Goal: Register for event/course: Sign up to attend an event or enroll in a course

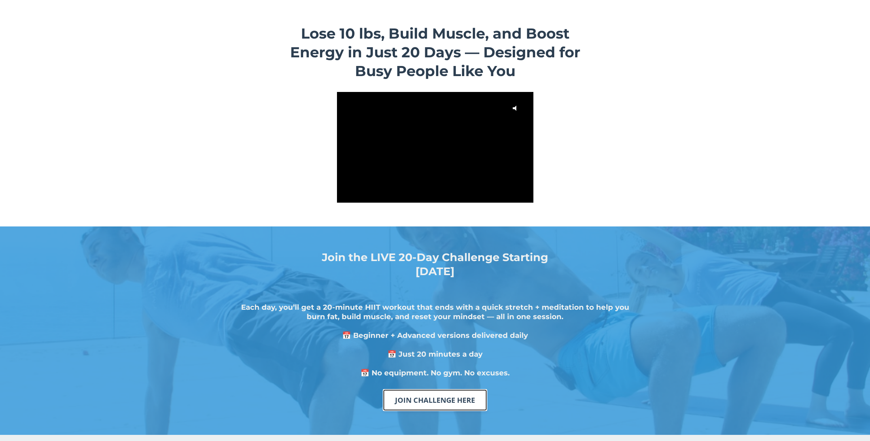
click at [428, 397] on link "JOIN CHALLENGE HERE" at bounding box center [435, 400] width 104 height 22
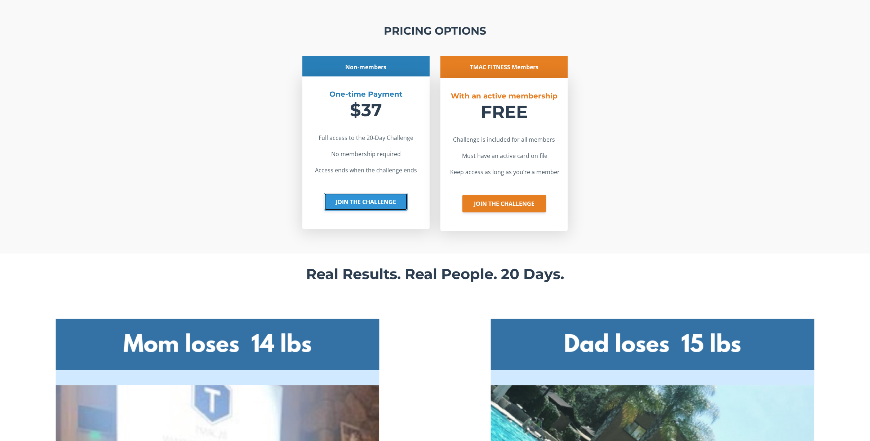
click at [358, 196] on link "JOIN THE CHALLENGE" at bounding box center [366, 202] width 84 height 18
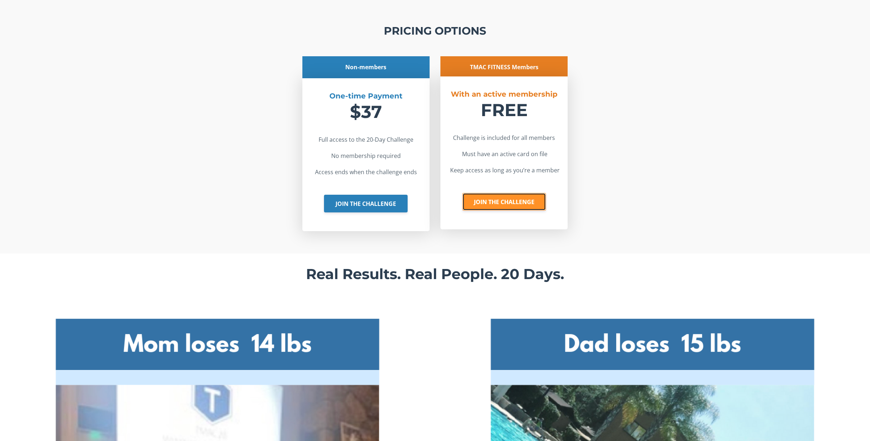
click at [492, 199] on link "JOIN THE CHALLENGE" at bounding box center [504, 202] width 84 height 18
click at [487, 203] on link "JOIN THE CHALLENGE" at bounding box center [504, 202] width 84 height 18
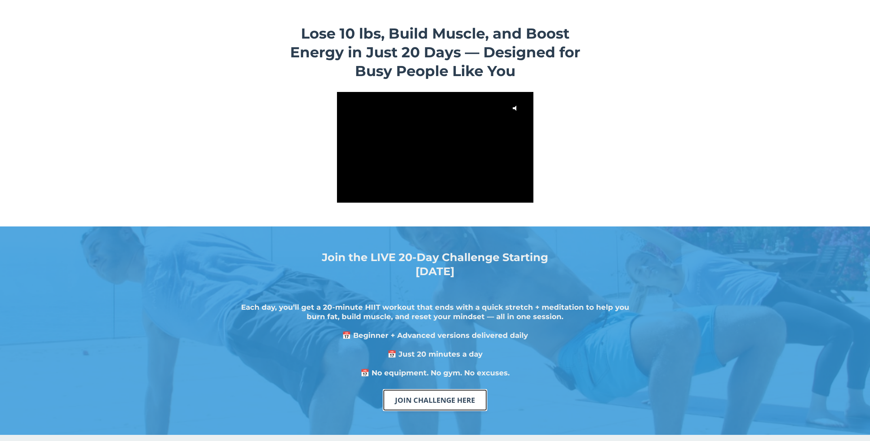
click at [415, 401] on link "JOIN CHALLENGE HERE" at bounding box center [435, 400] width 104 height 22
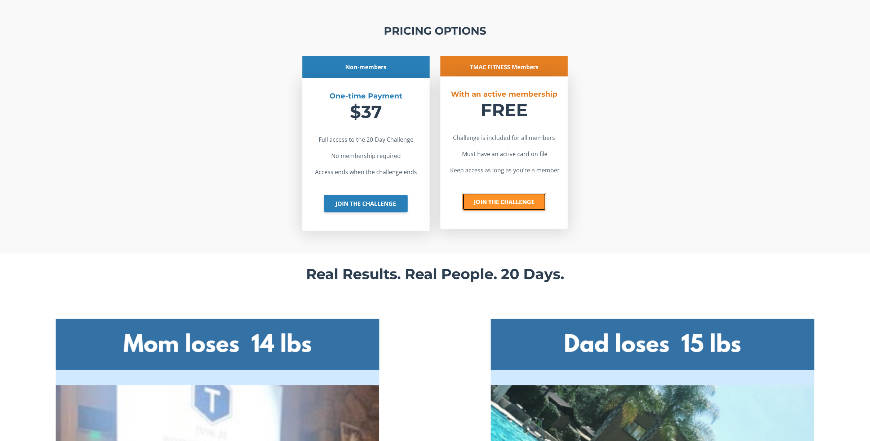
click at [503, 204] on link "JOIN THE CHALLENGE" at bounding box center [504, 202] width 84 height 18
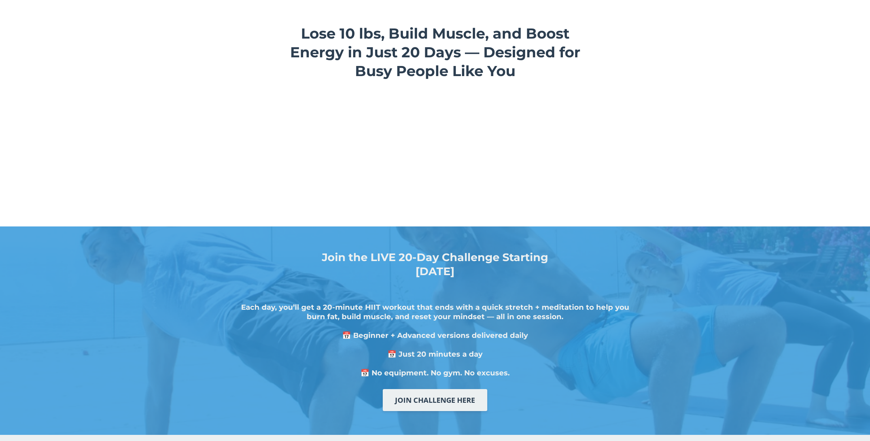
scroll to position [1380, 0]
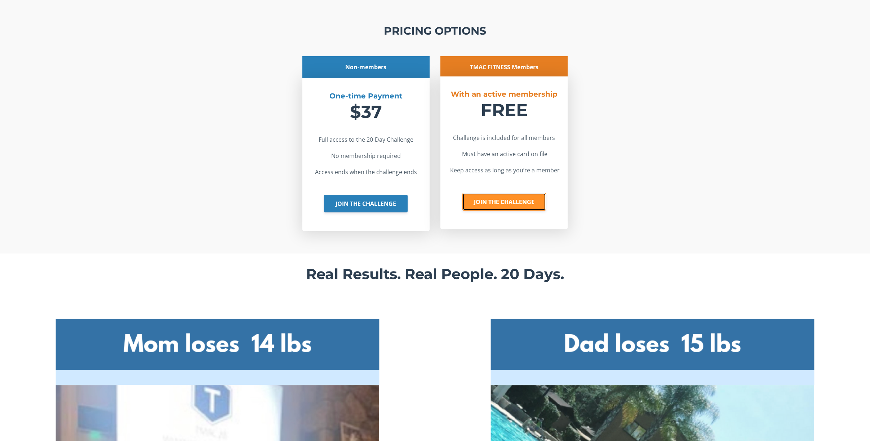
click at [492, 196] on link "JOIN THE CHALLENGE" at bounding box center [504, 202] width 84 height 18
click at [514, 202] on link "JOIN THE CHALLENGE" at bounding box center [504, 202] width 84 height 18
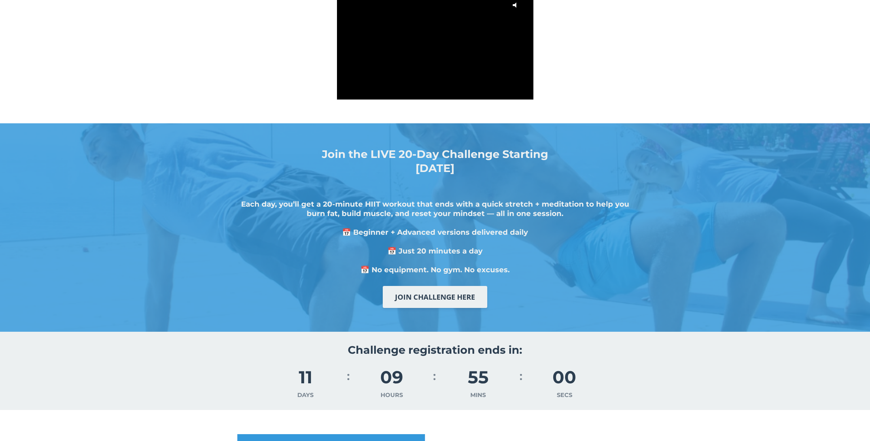
scroll to position [0, 0]
